Goal: Task Accomplishment & Management: Complete application form

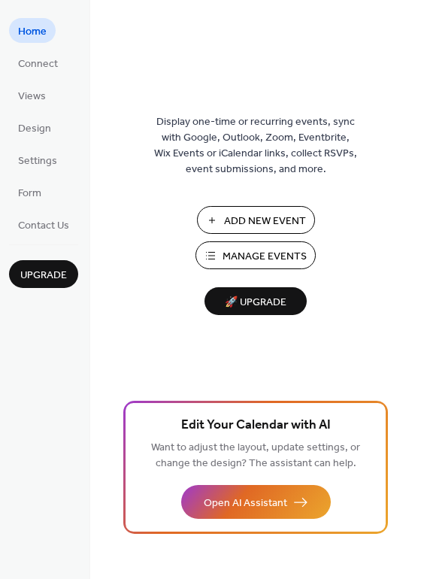
click at [253, 262] on span "Manage Events" at bounding box center [264, 257] width 84 height 16
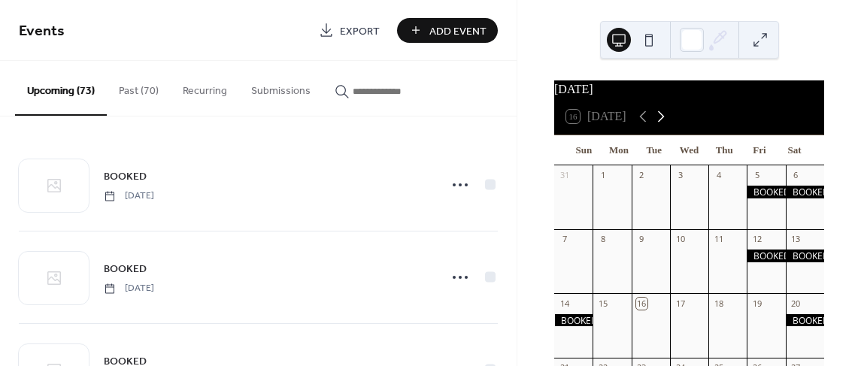
click at [665, 126] on icon at bounding box center [661, 116] width 18 height 18
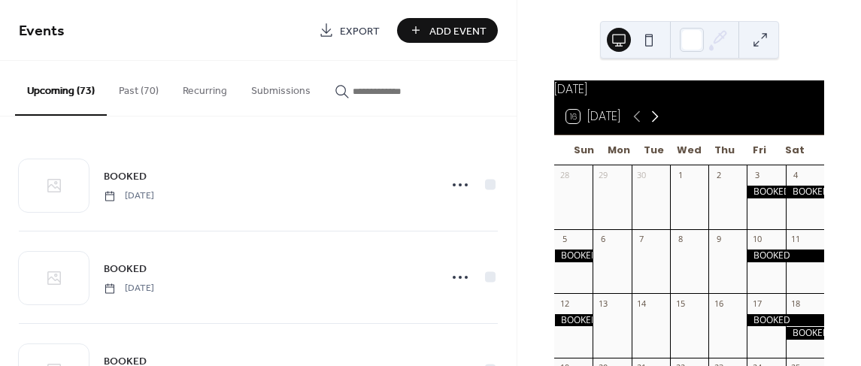
click at [664, 126] on icon at bounding box center [655, 116] width 18 height 18
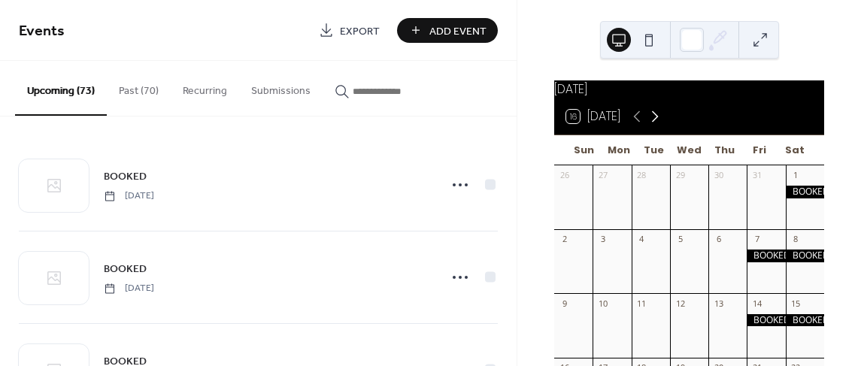
click at [664, 126] on icon at bounding box center [655, 116] width 18 height 18
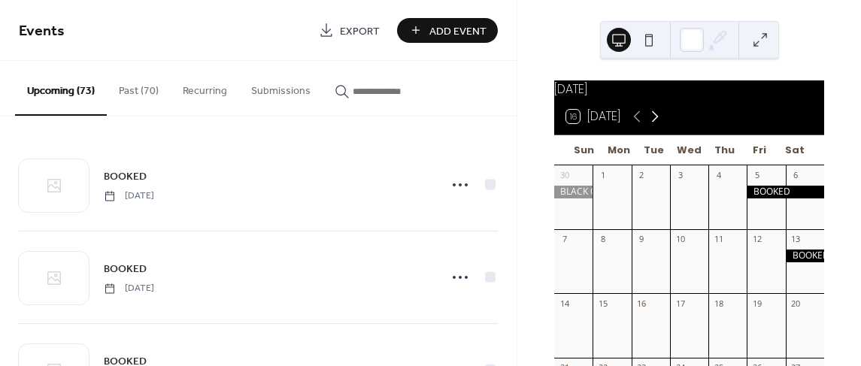
click at [664, 126] on icon at bounding box center [655, 116] width 18 height 18
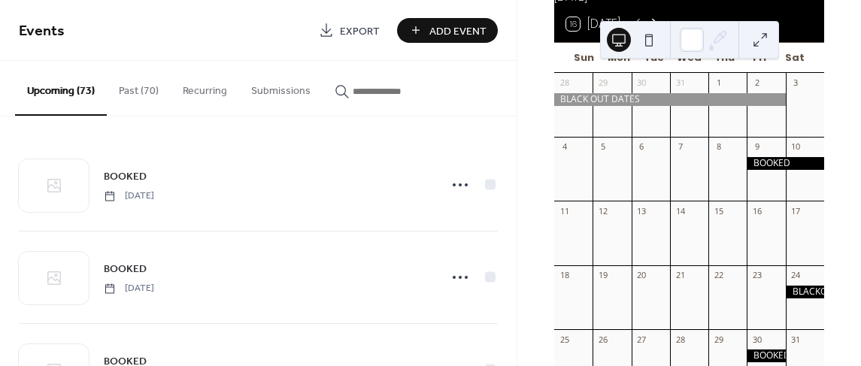
scroll to position [29, 0]
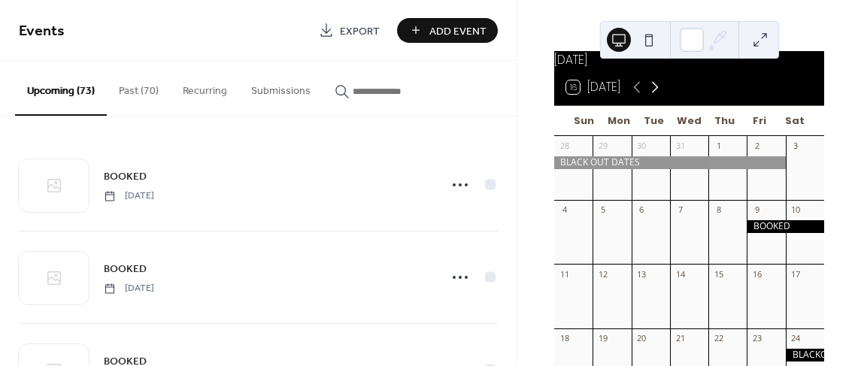
click at [659, 90] on icon at bounding box center [655, 87] width 18 height 18
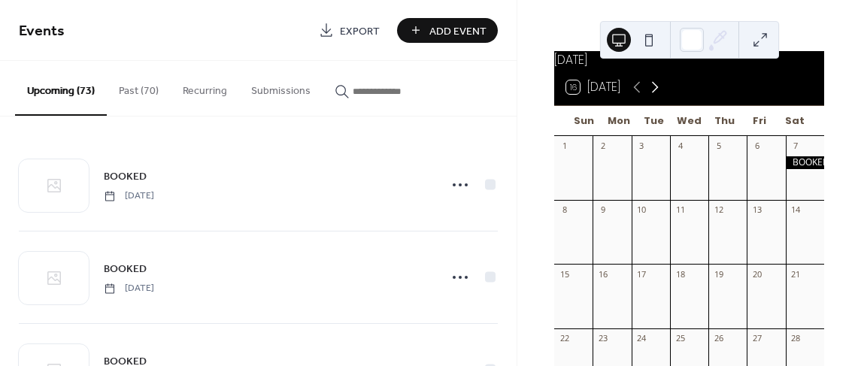
click at [659, 90] on icon at bounding box center [655, 87] width 18 height 18
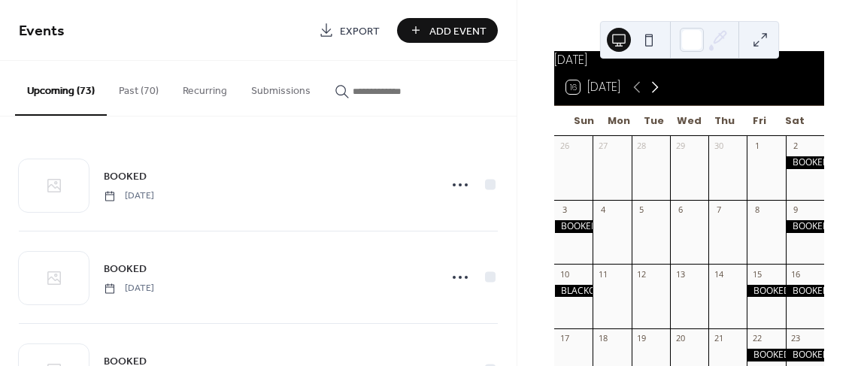
click at [659, 90] on icon at bounding box center [655, 87] width 18 height 18
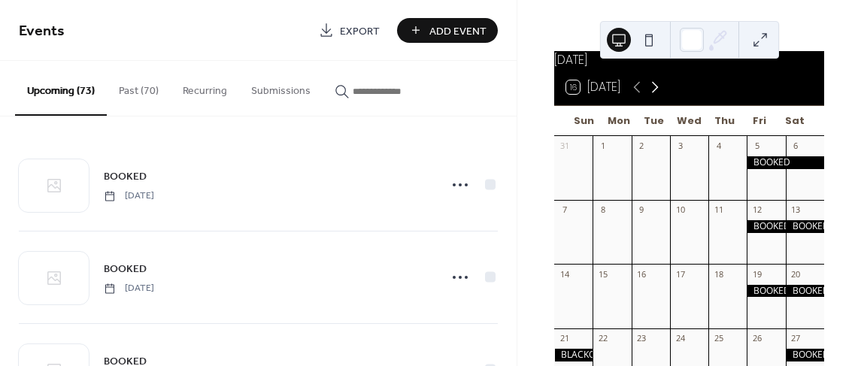
click at [659, 90] on icon at bounding box center [655, 87] width 18 height 18
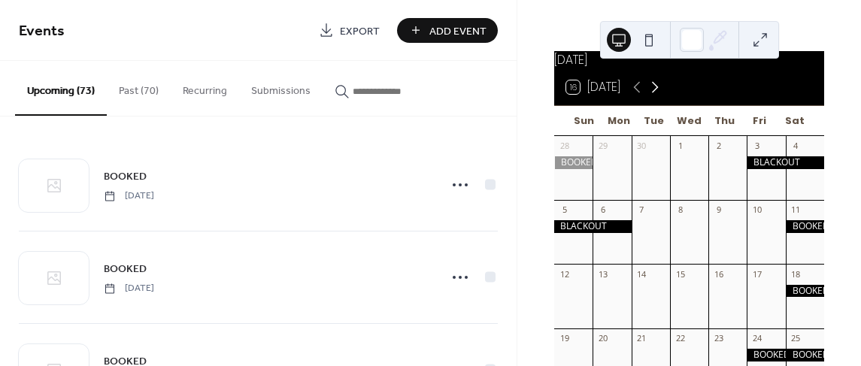
click at [659, 90] on icon at bounding box center [655, 87] width 18 height 18
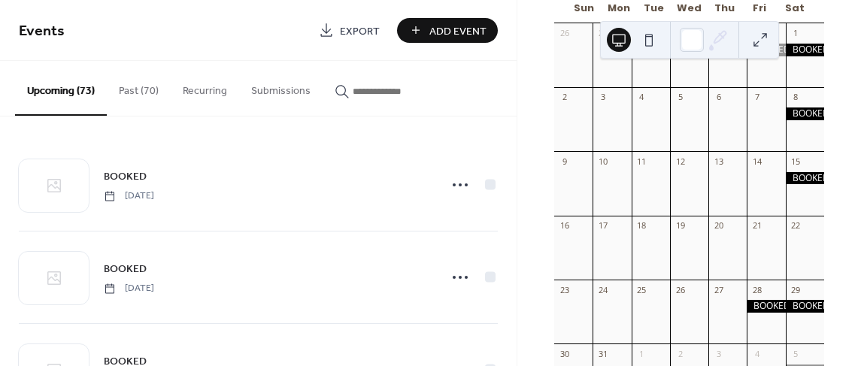
scroll to position [144, 0]
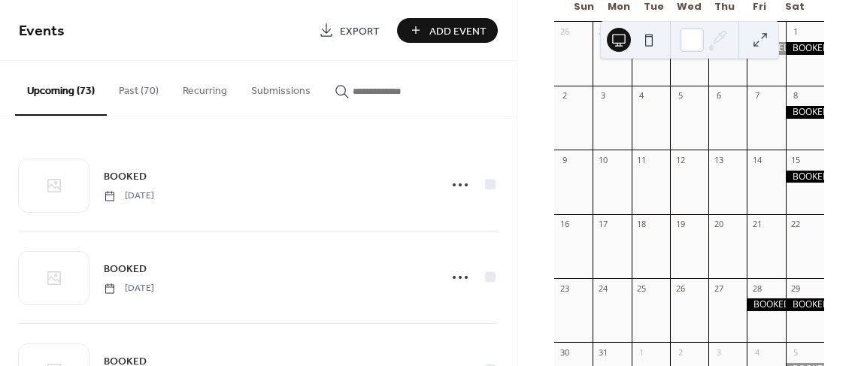
click at [453, 36] on span "Add Event" at bounding box center [457, 31] width 57 height 16
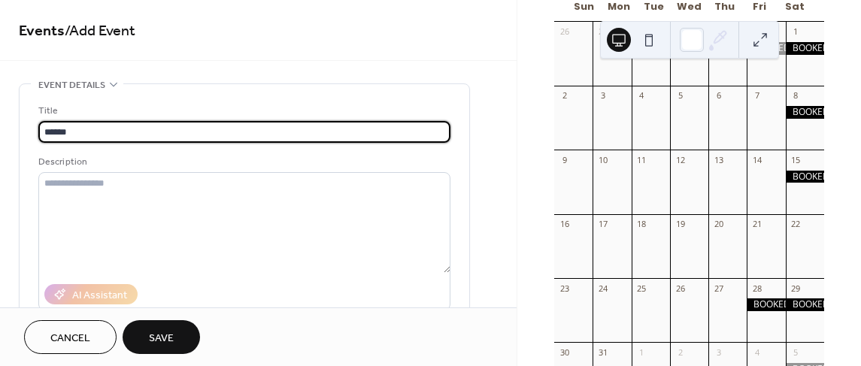
type input "******"
click at [251, 146] on div "Title ****** Description AI Assistant Location Link to Google Maps Event color" at bounding box center [244, 278] width 412 height 350
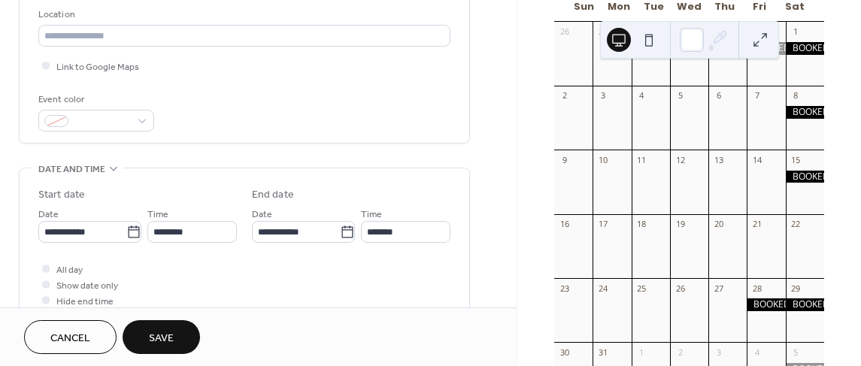
scroll to position [323, 0]
click at [135, 227] on icon at bounding box center [133, 230] width 15 height 15
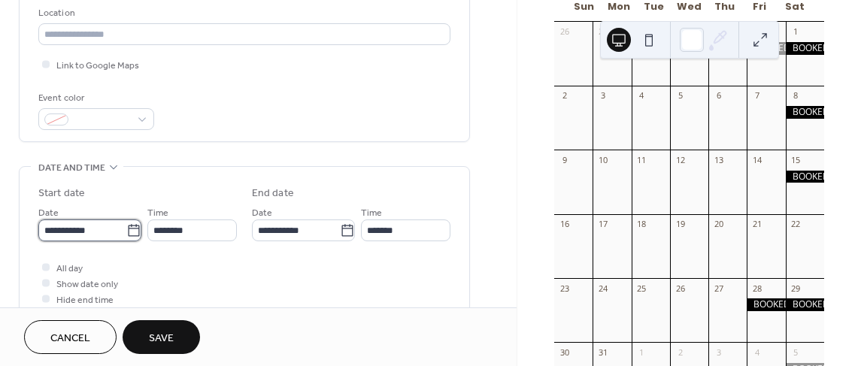
click at [126, 227] on input "**********" at bounding box center [82, 230] width 88 height 22
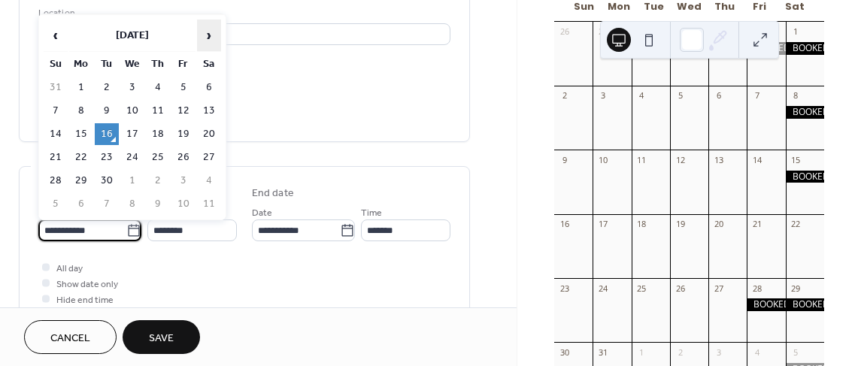
click at [212, 35] on span "›" at bounding box center [209, 35] width 23 height 30
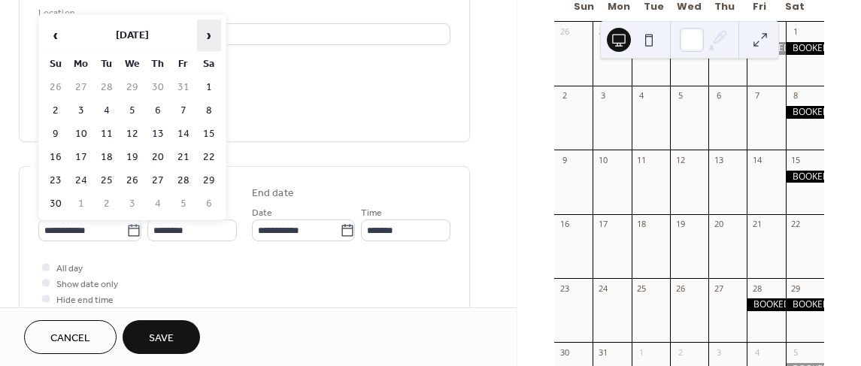
click at [212, 35] on span "›" at bounding box center [209, 35] width 23 height 30
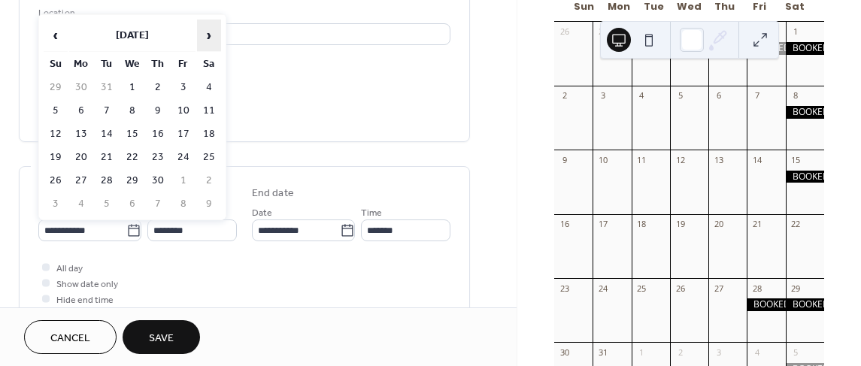
click at [212, 35] on span "›" at bounding box center [209, 35] width 23 height 30
click at [210, 158] on td "22" at bounding box center [209, 158] width 24 height 22
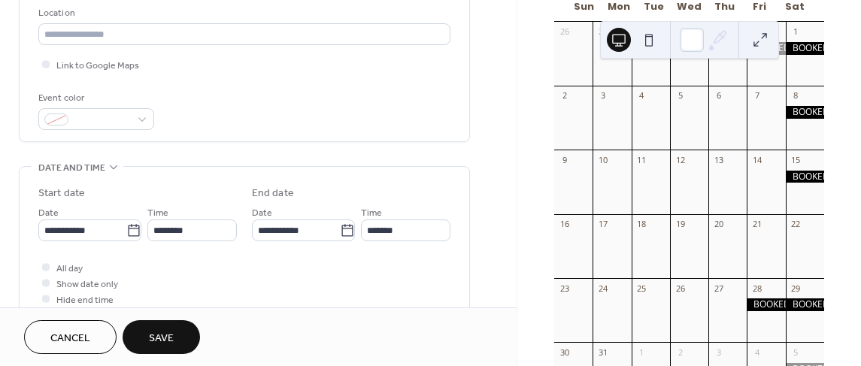
type input "**********"
click at [47, 267] on div at bounding box center [46, 267] width 8 height 8
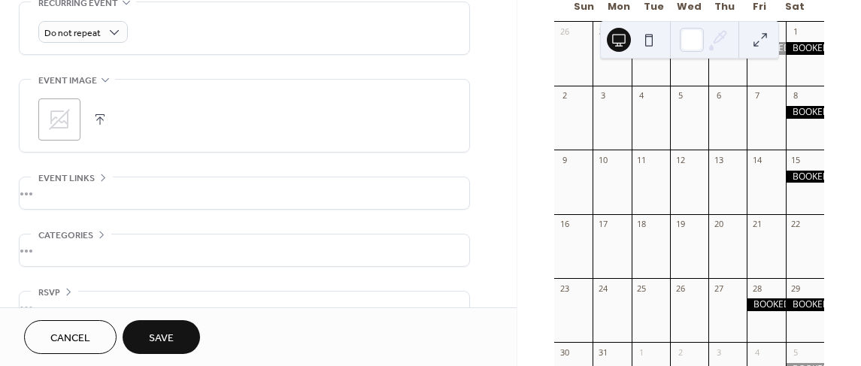
scroll to position [673, 0]
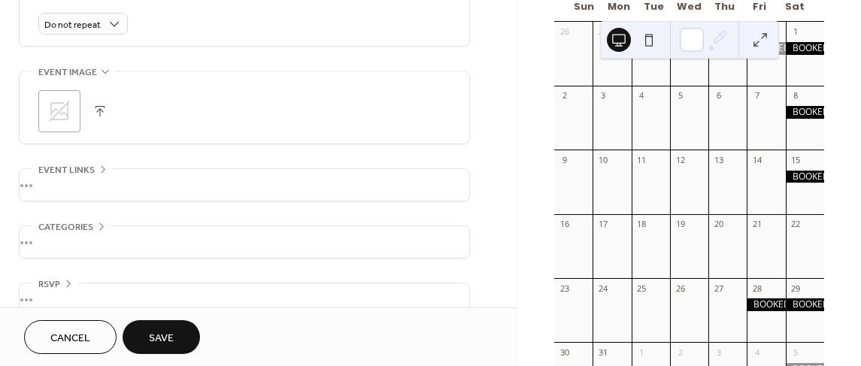
click at [175, 332] on button "Save" at bounding box center [161, 337] width 77 height 34
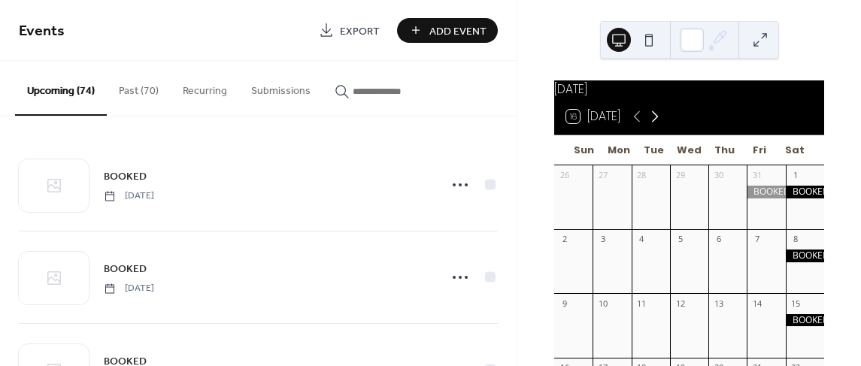
click at [657, 123] on icon at bounding box center [655, 116] width 18 height 18
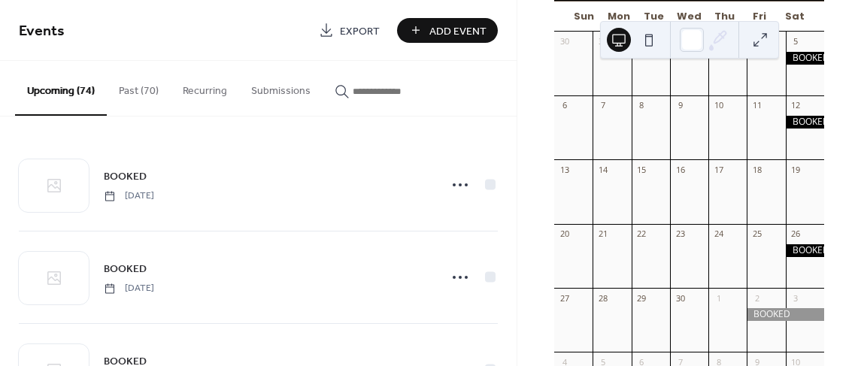
scroll to position [135, 0]
click at [477, 37] on span "Add Event" at bounding box center [457, 31] width 57 height 16
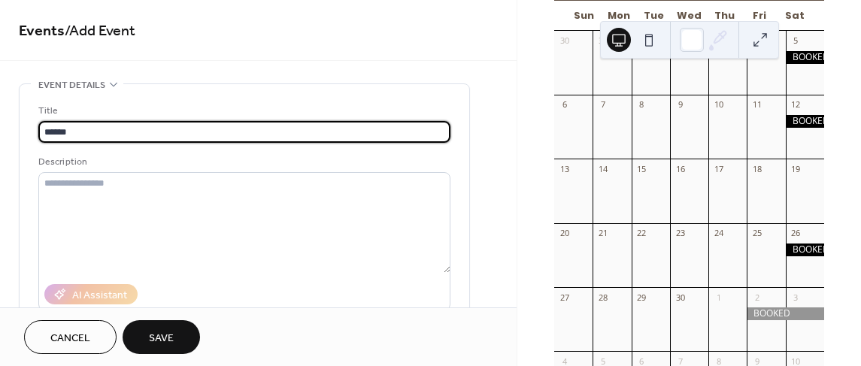
type input "******"
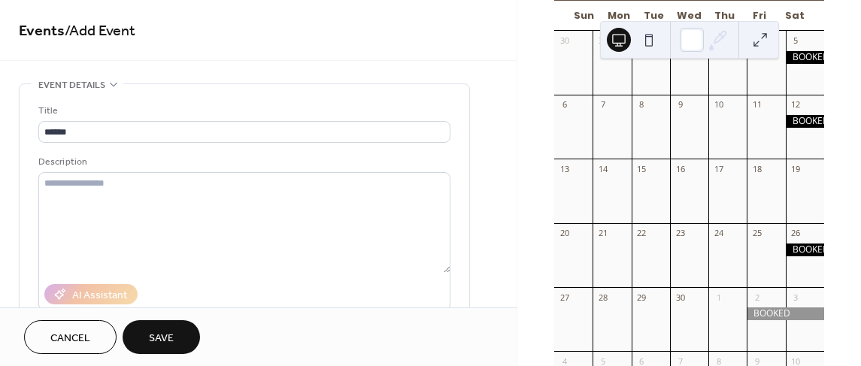
click at [286, 159] on div "Description" at bounding box center [242, 162] width 409 height 16
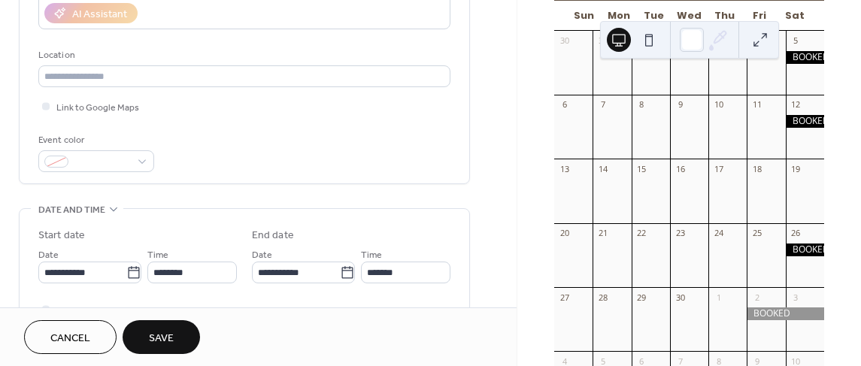
scroll to position [434, 0]
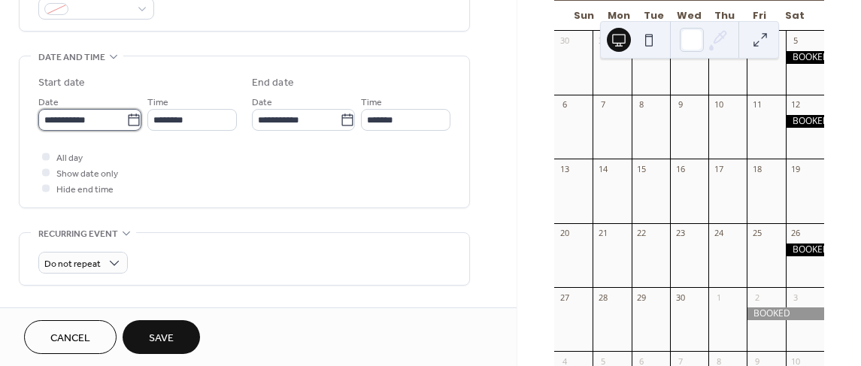
click at [82, 119] on input "**********" at bounding box center [82, 120] width 88 height 22
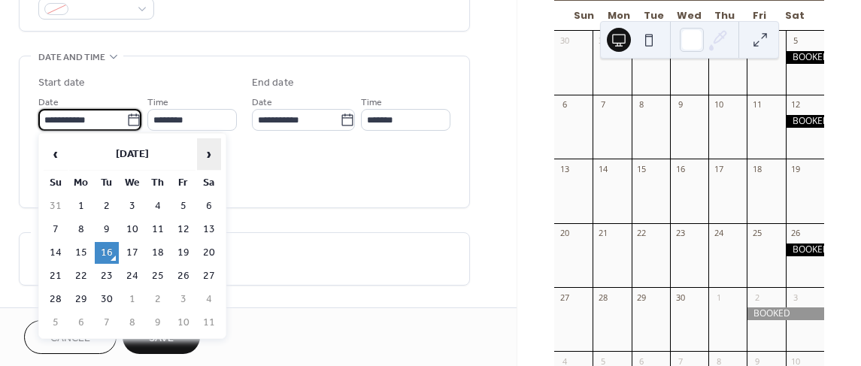
click at [208, 158] on span "›" at bounding box center [209, 154] width 23 height 30
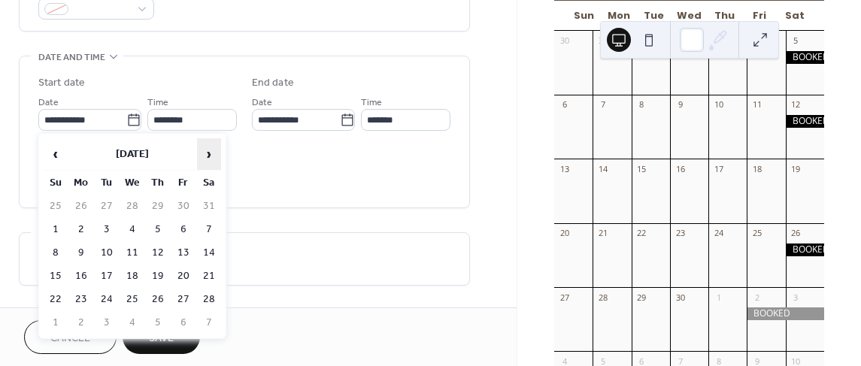
click at [208, 158] on span "›" at bounding box center [209, 154] width 23 height 30
click at [59, 231] on td "7" at bounding box center [56, 230] width 24 height 22
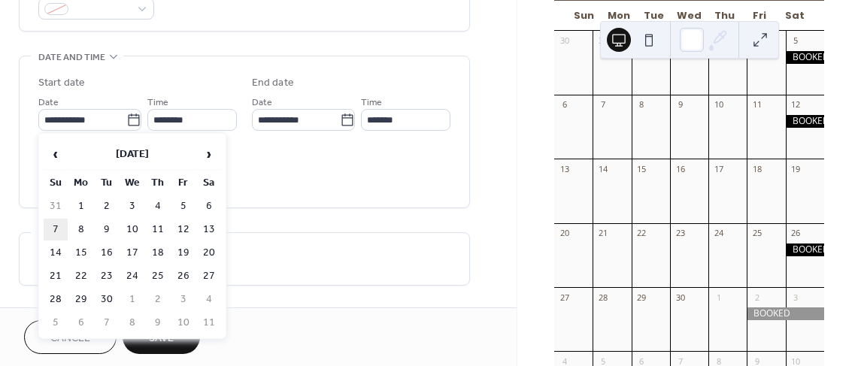
type input "**********"
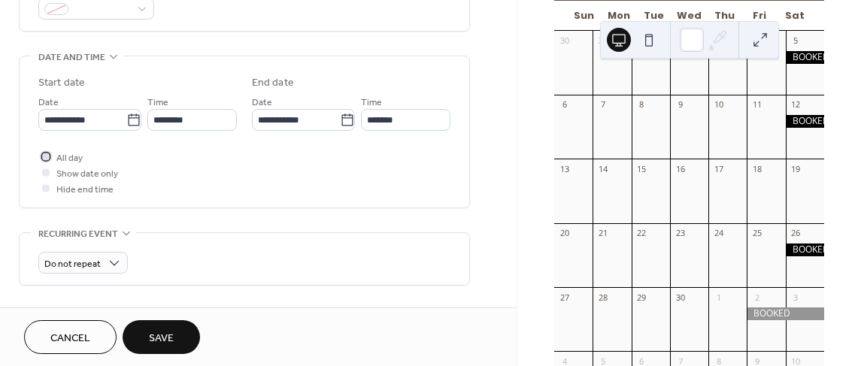
click at [44, 156] on div at bounding box center [46, 157] width 8 height 8
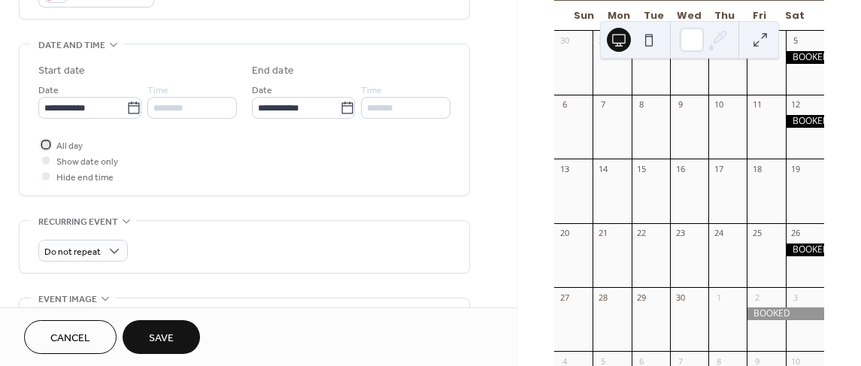
scroll to position [446, 0]
click at [181, 335] on button "Save" at bounding box center [161, 337] width 77 height 34
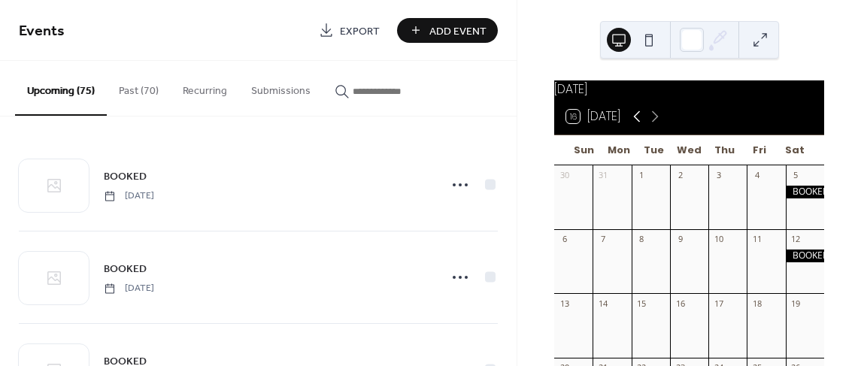
click at [636, 123] on icon at bounding box center [637, 116] width 18 height 18
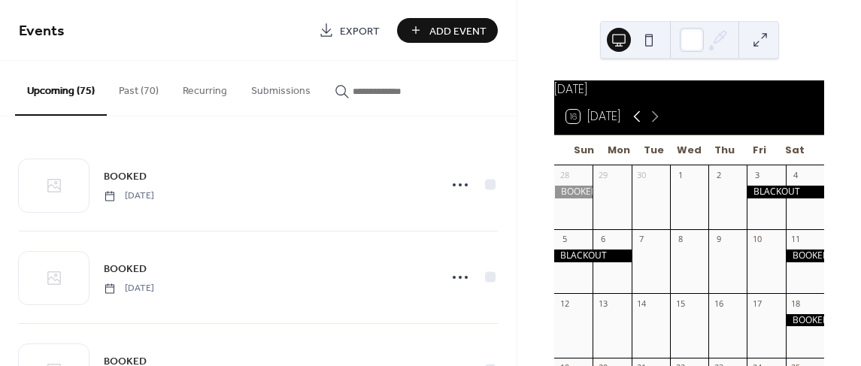
click at [636, 123] on icon at bounding box center [637, 116] width 18 height 18
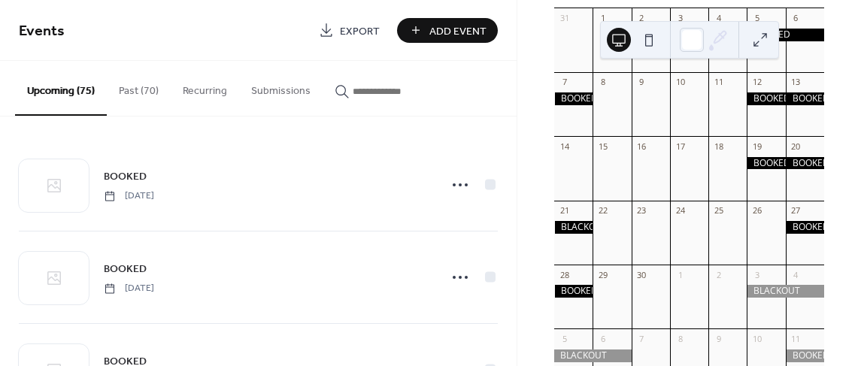
scroll to position [158, 0]
